Goal: Information Seeking & Learning: Learn about a topic

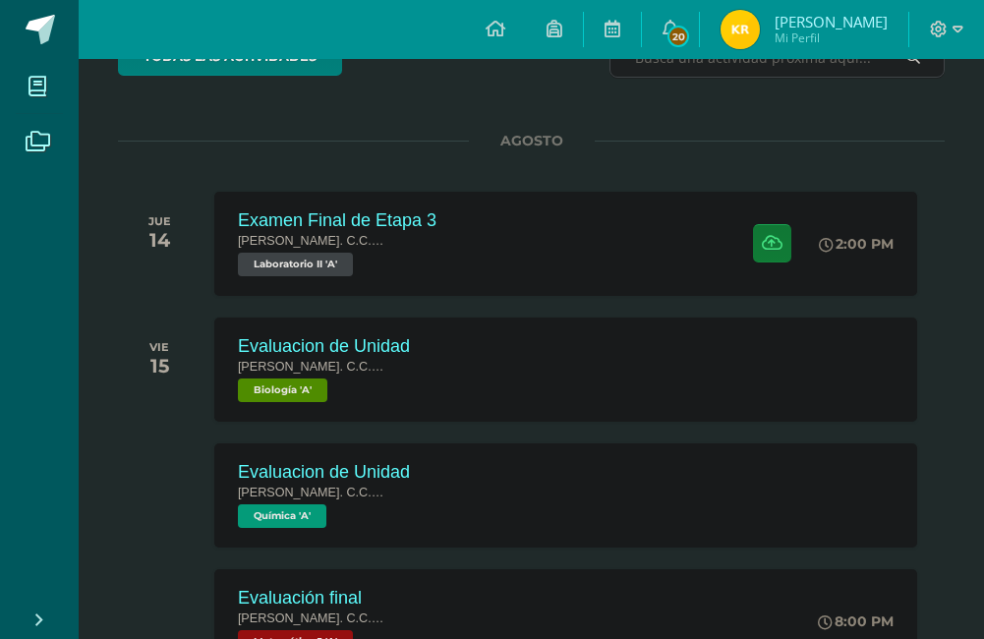
scroll to position [98, 0]
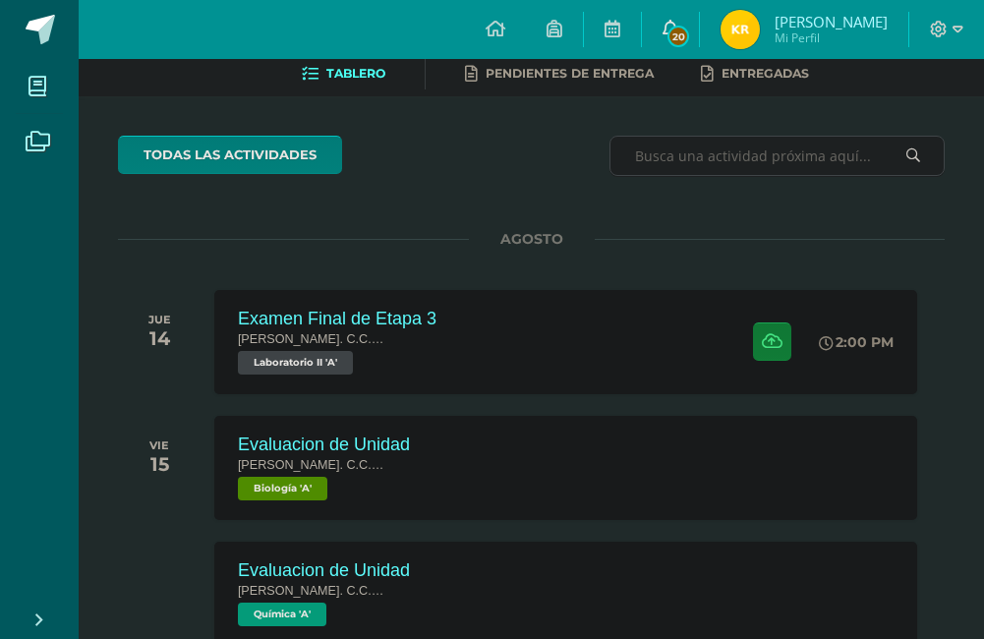
click at [689, 30] on span "20" at bounding box center [678, 37] width 22 height 22
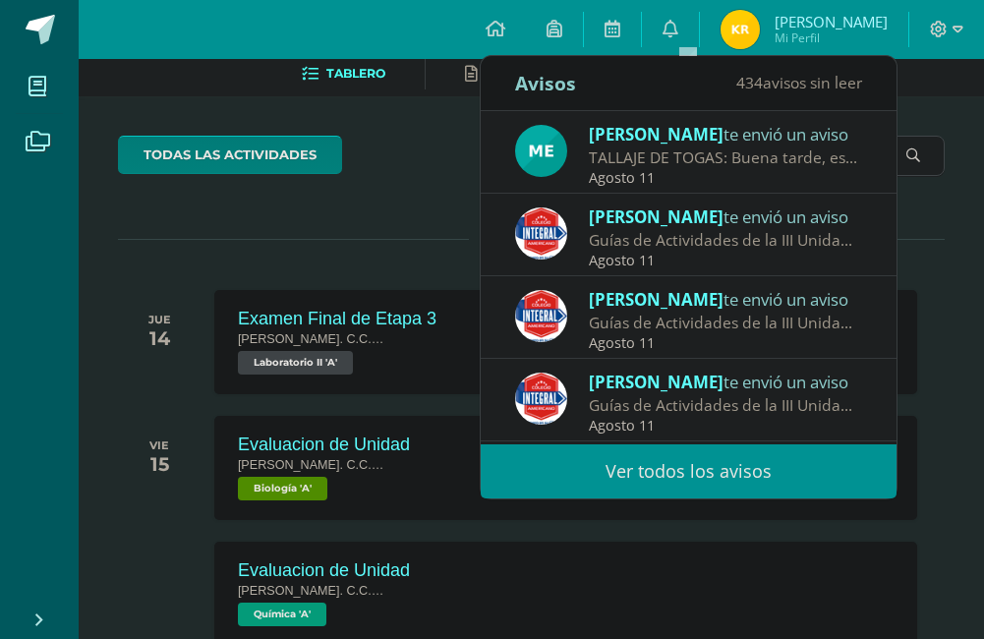
click at [704, 155] on div "TALLAJE DE TOGAS: Buena tarde, estimados padres de familia, es un gusto saludar…" at bounding box center [725, 157] width 273 height 23
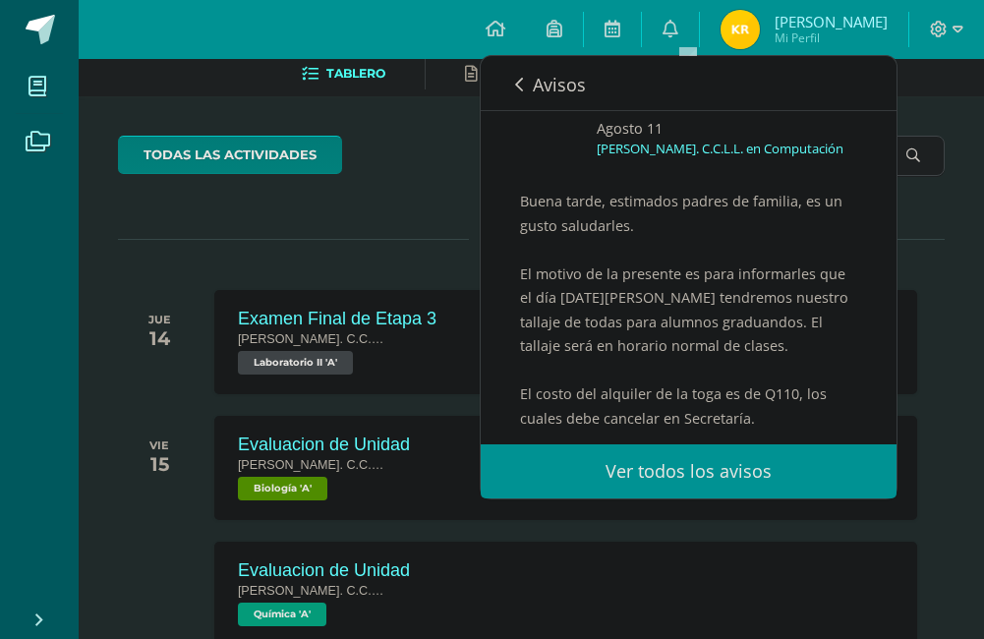
click at [522, 81] on icon at bounding box center [519, 85] width 8 height 16
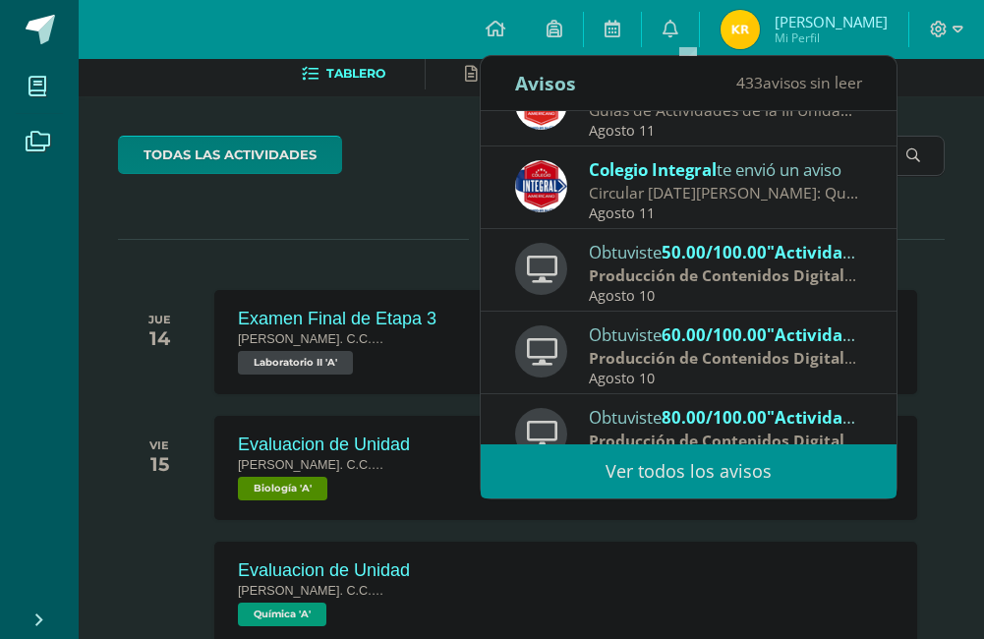
scroll to position [327, 0]
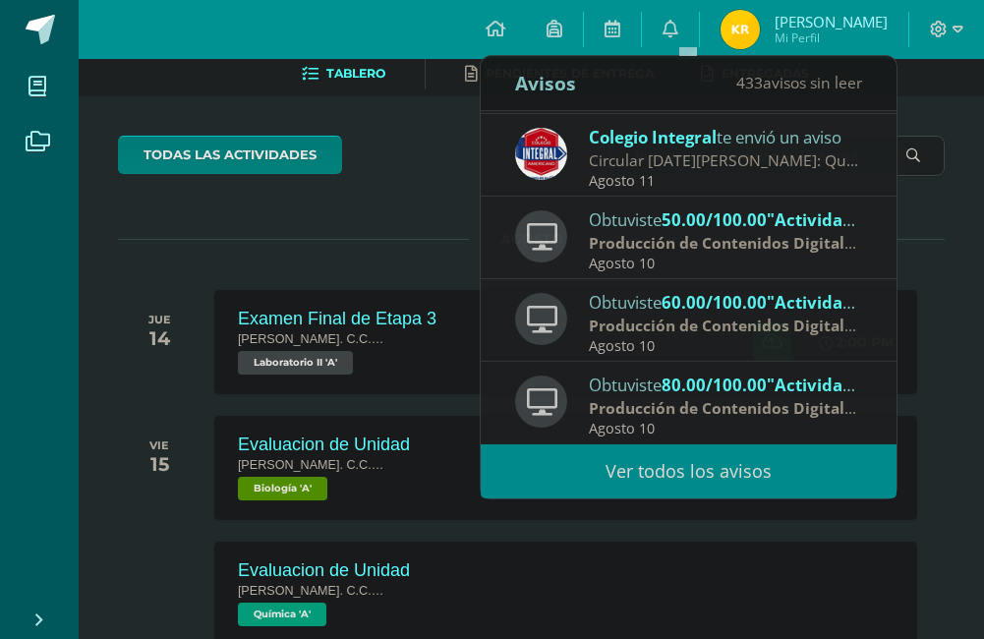
click at [197, 235] on div "todas las Actividades No tienes actividades Échale un vistazo a los demás perío…" at bounding box center [531, 552] width 905 height 913
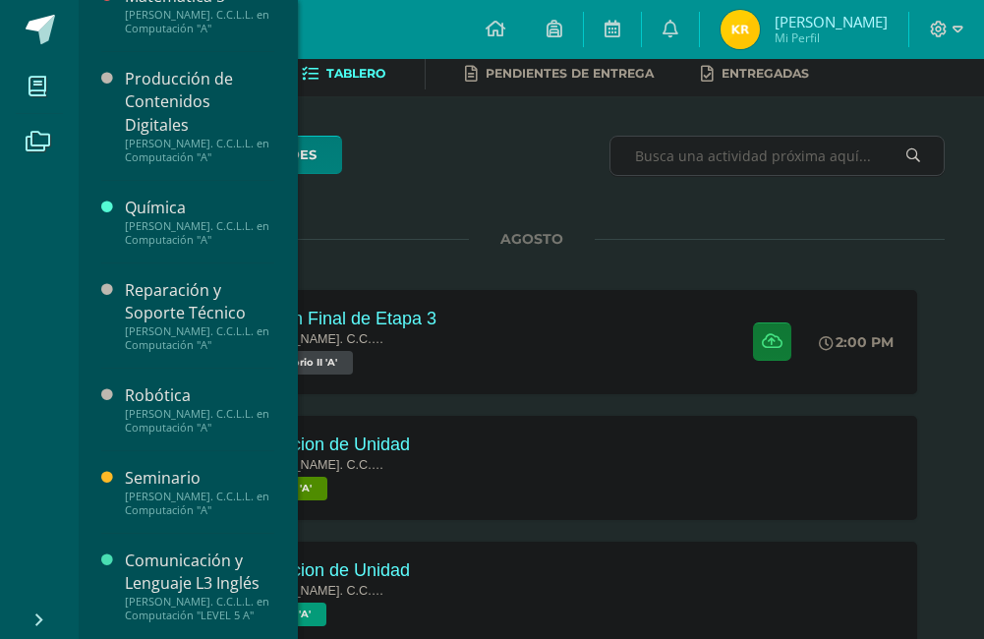
scroll to position [1244, 0]
click at [186, 219] on div "[PERSON_NAME]. C.C.L.L. en Computación "A"" at bounding box center [199, 233] width 149 height 28
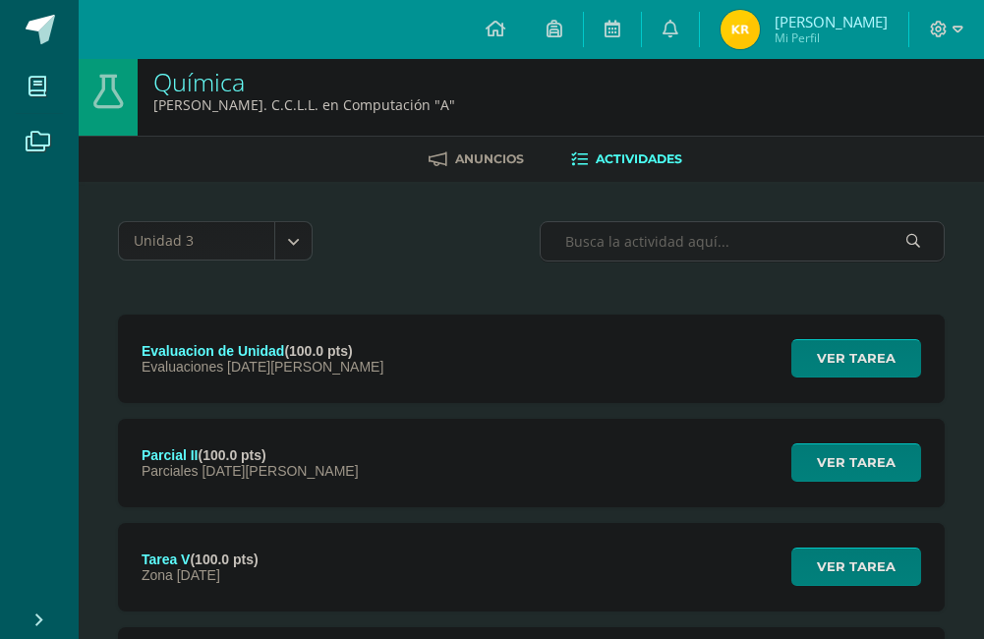
scroll to position [98, 0]
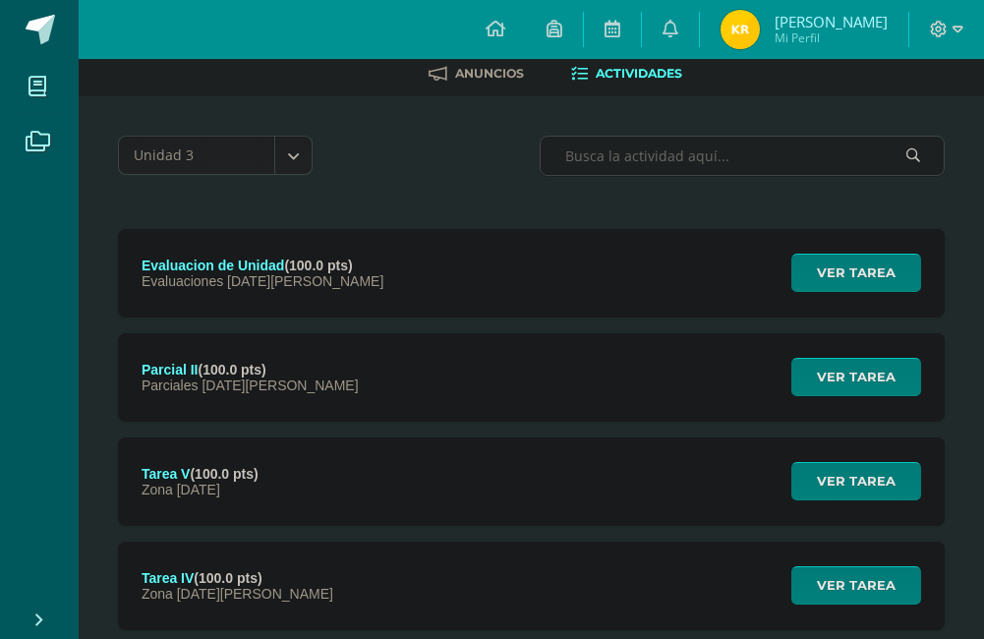
click at [348, 260] on strong "(100.0 pts)" at bounding box center [318, 266] width 68 height 16
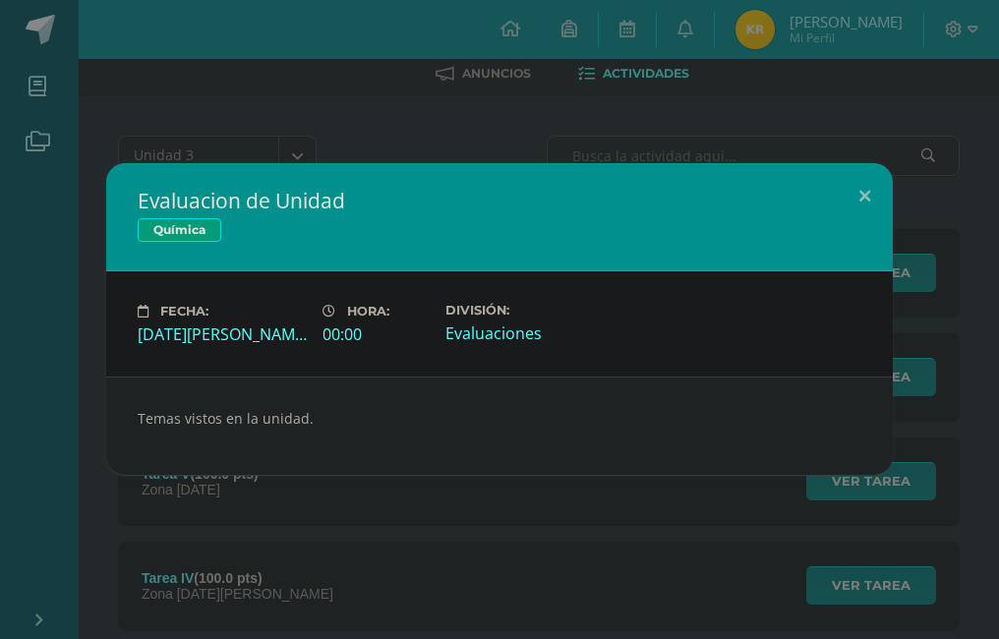
click at [330, 113] on div "Evaluacion de Unidad Química Fecha: Viernes 15 de Agosto Hora: 00:00 División:" at bounding box center [499, 319] width 999 height 639
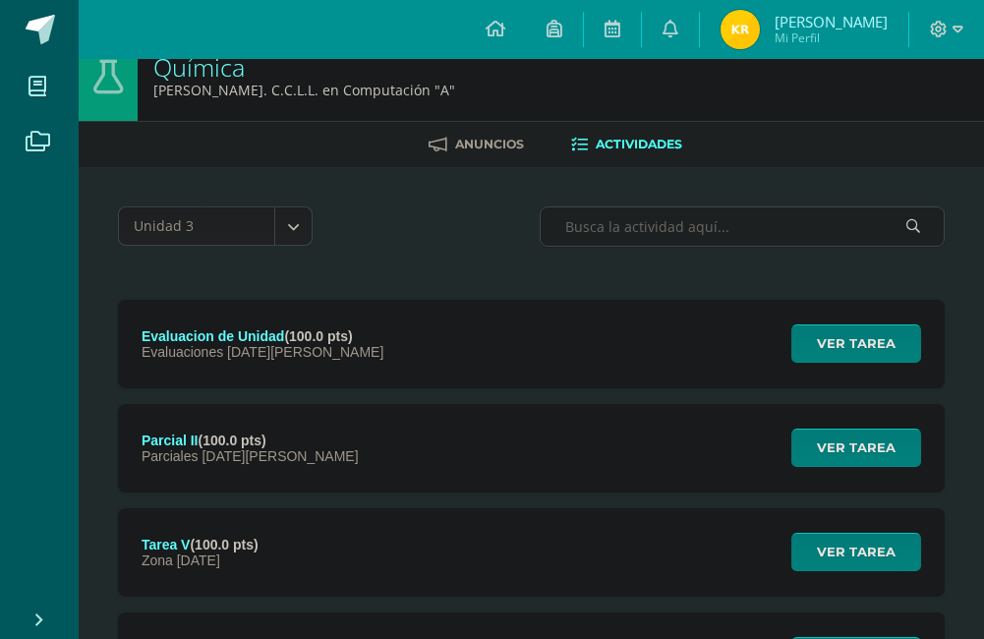
scroll to position [0, 0]
